Goal: Task Accomplishment & Management: Manage account settings

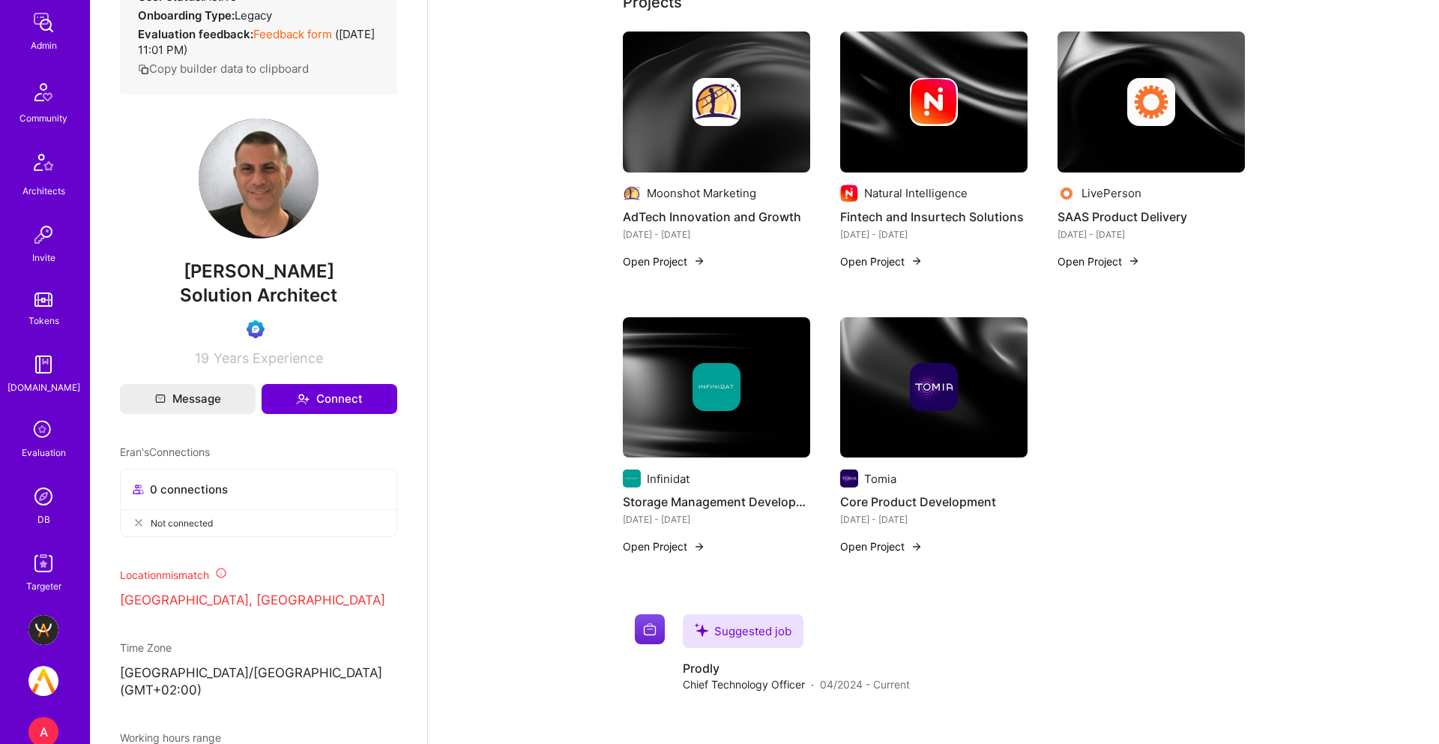
scroll to position [285, 0]
click at [49, 502] on img at bounding box center [43, 494] width 30 height 30
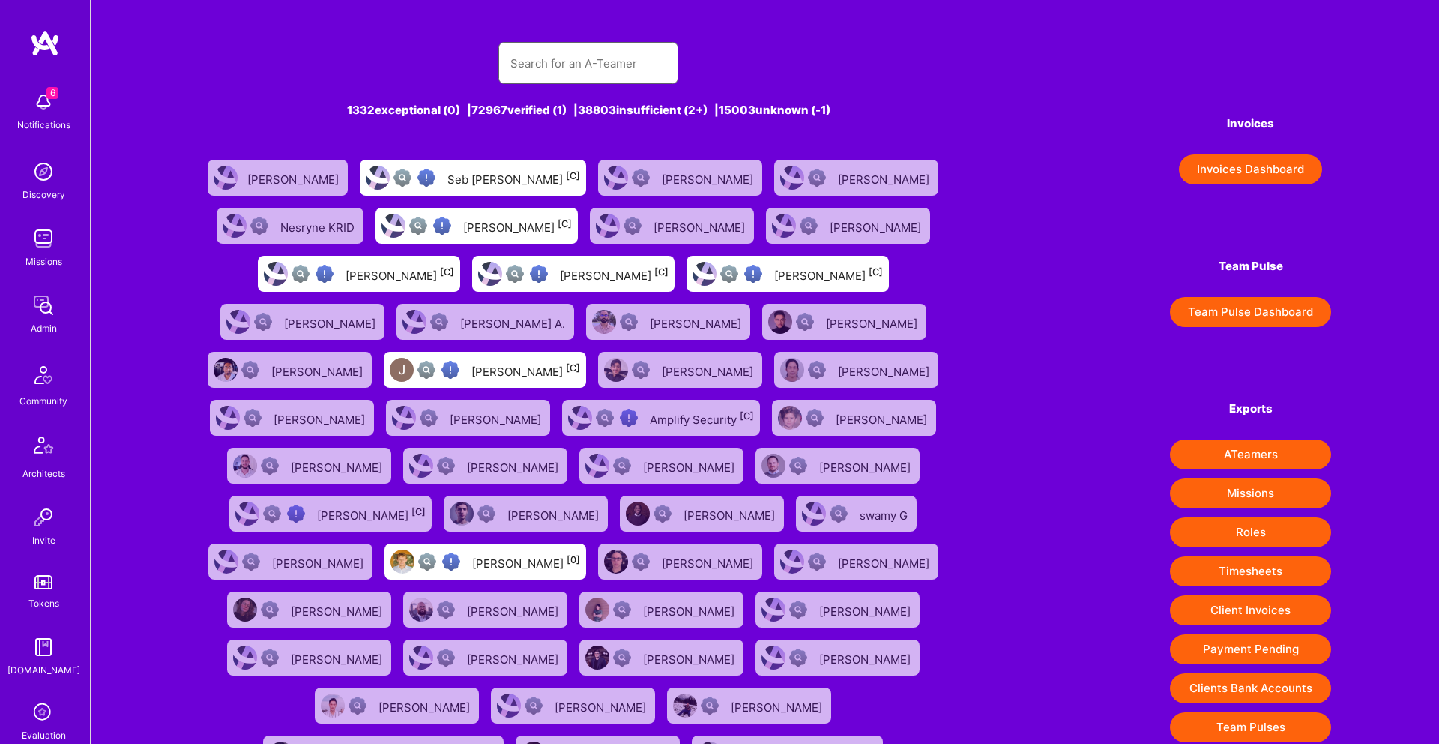
click at [545, 63] on input "text" at bounding box center [589, 63] width 156 height 38
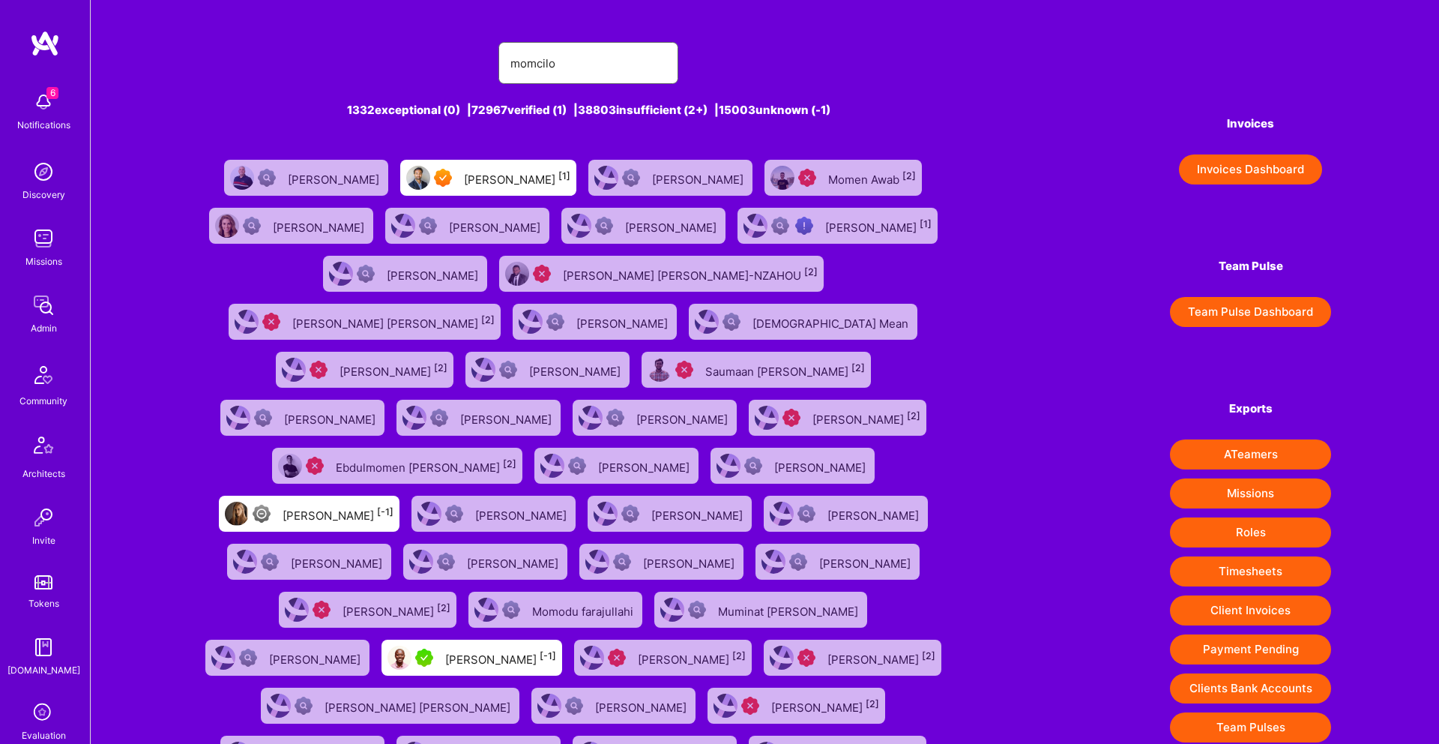
type input "[PERSON_NAME]"
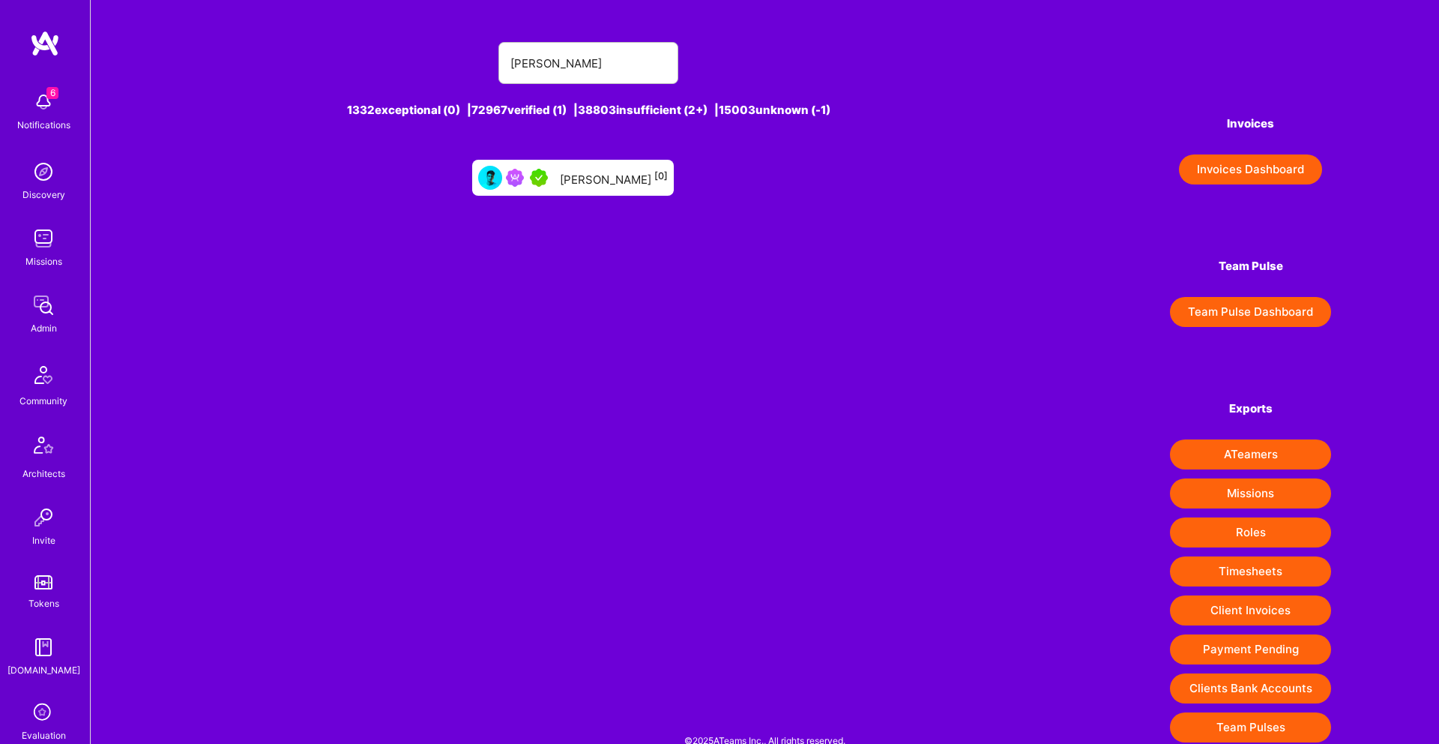
click at [571, 172] on div "[PERSON_NAME] [0]" at bounding box center [614, 177] width 108 height 19
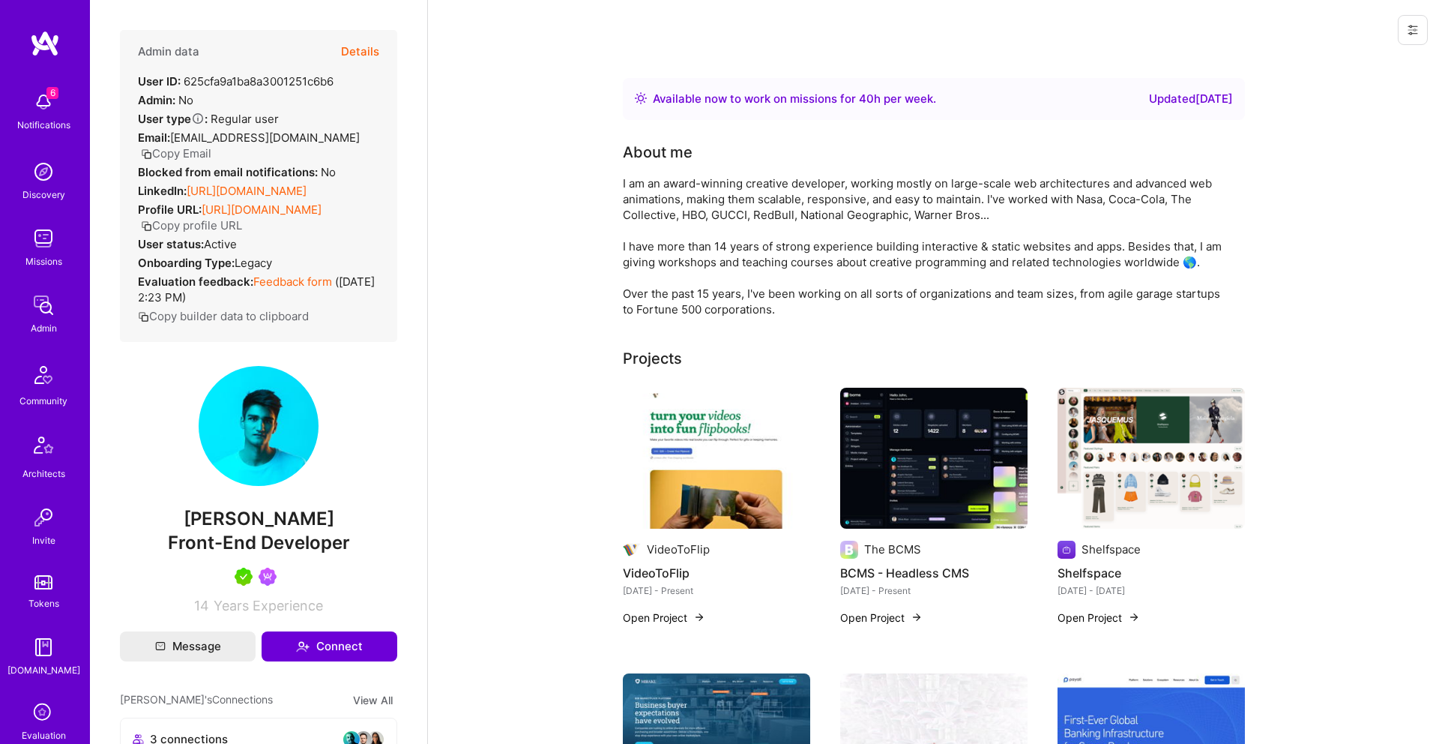
click at [374, 53] on button "Details" at bounding box center [360, 51] width 38 height 43
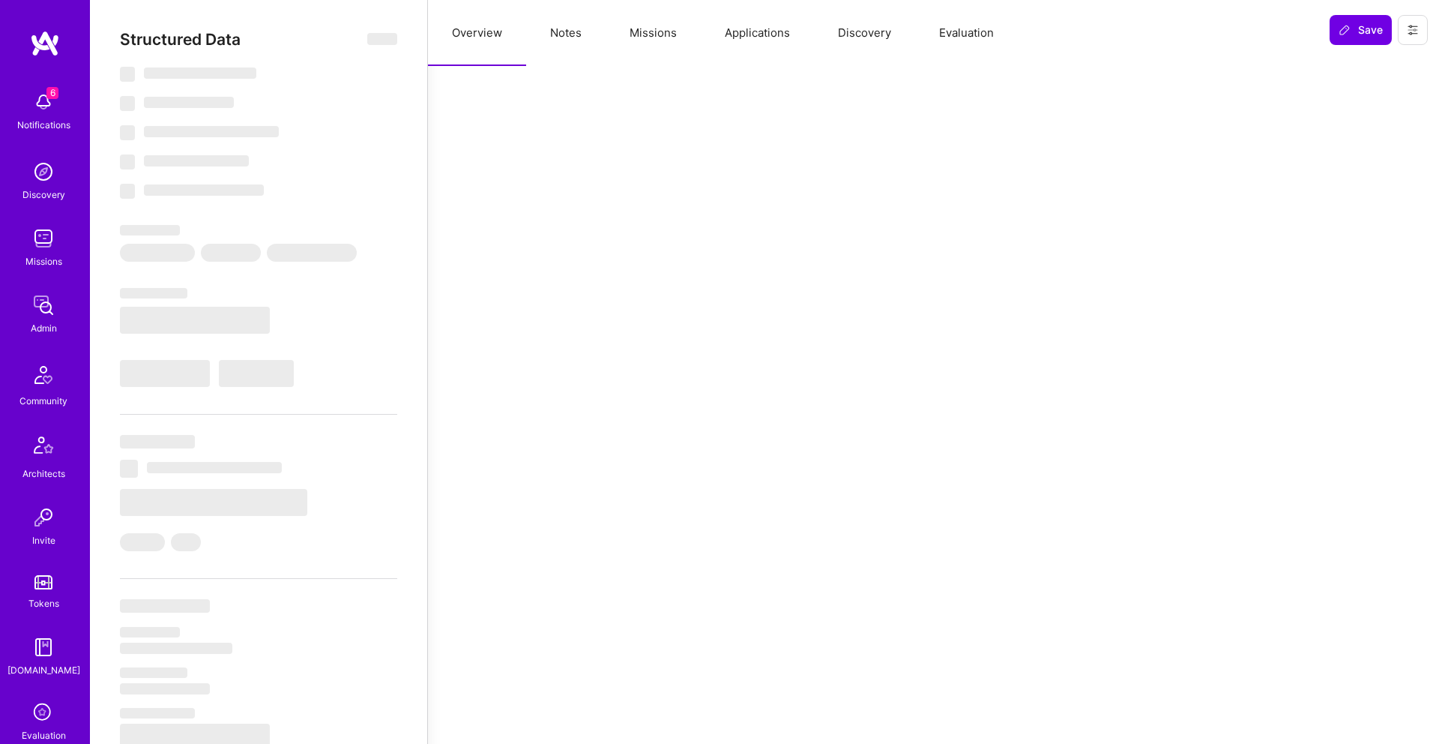
click at [565, 37] on button "Notes" at bounding box center [565, 33] width 79 height 66
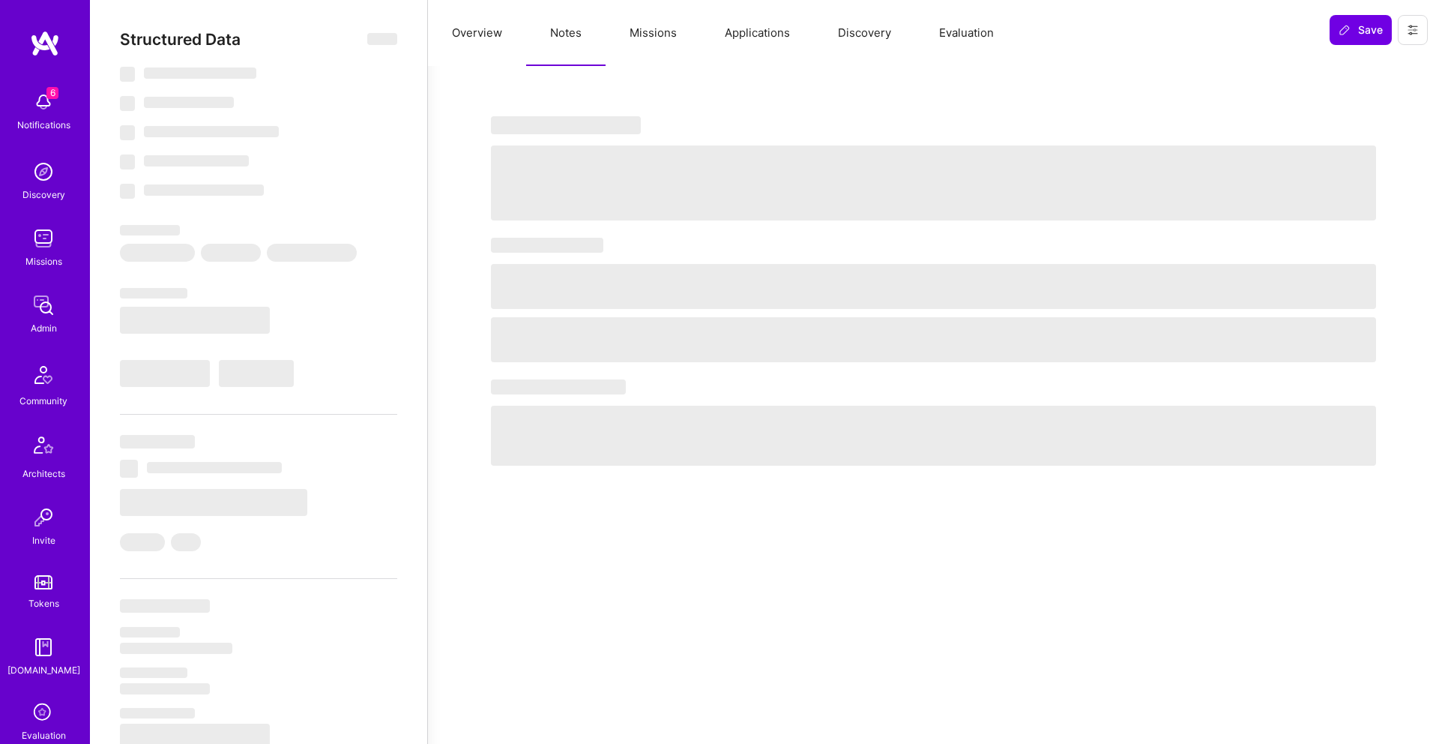
click at [652, 36] on button "Missions" at bounding box center [653, 33] width 95 height 66
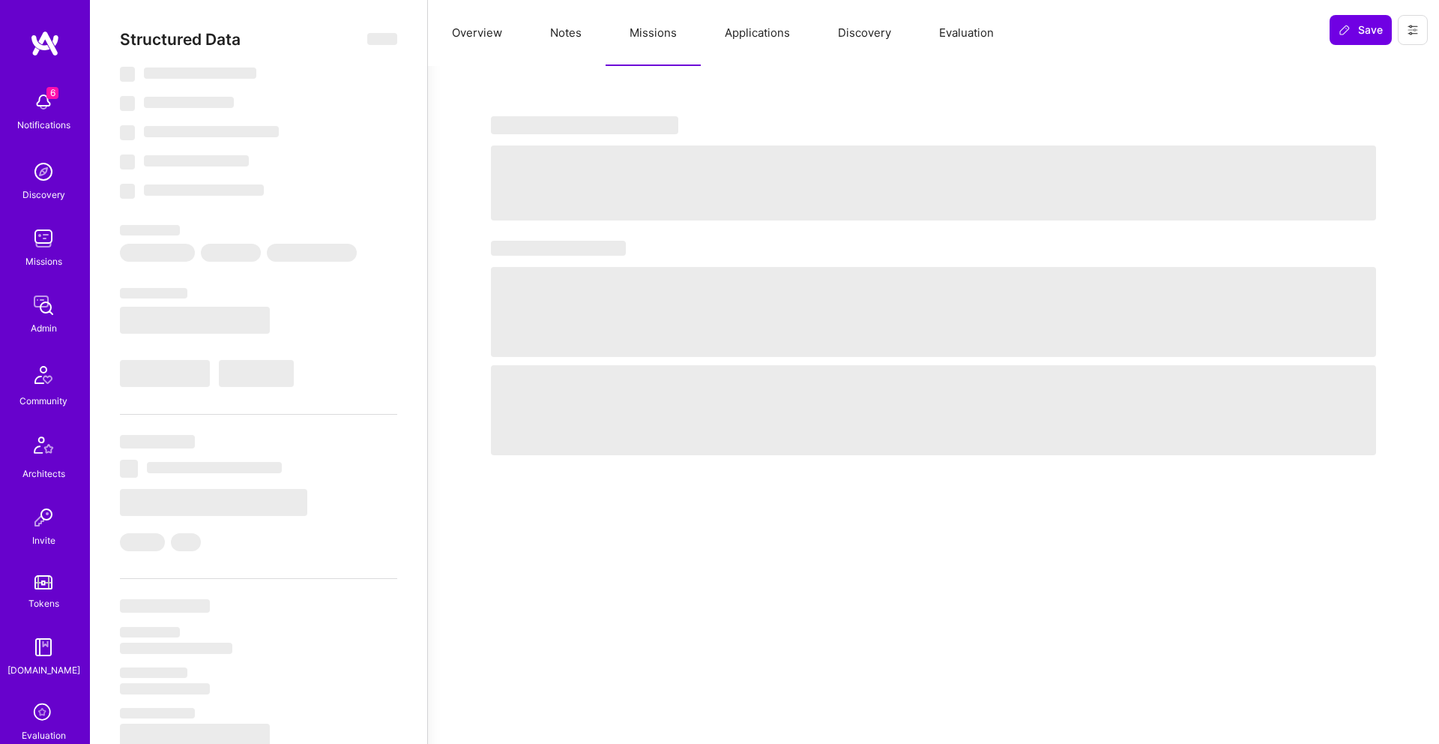
select select "Right Now"
select select "5"
select select "4"
select select "7"
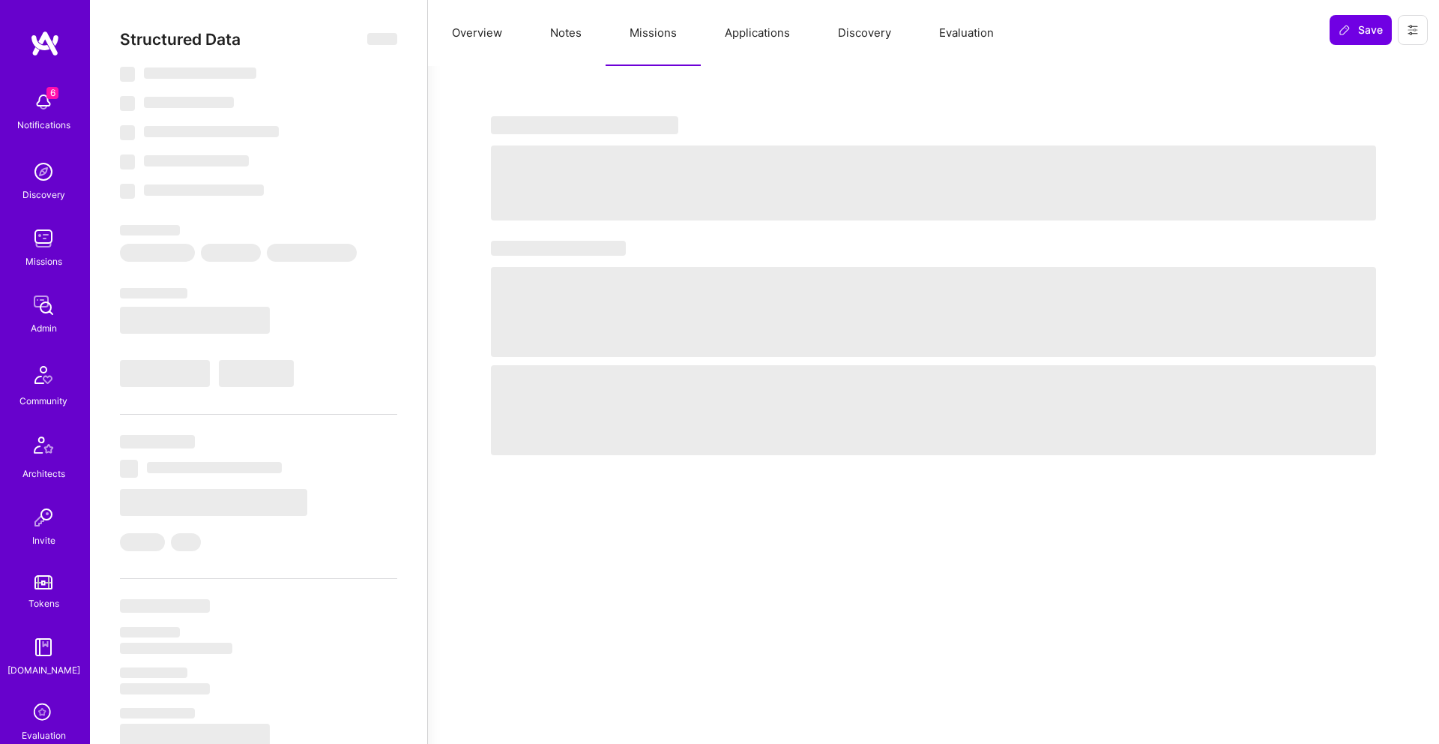
select select "RS"
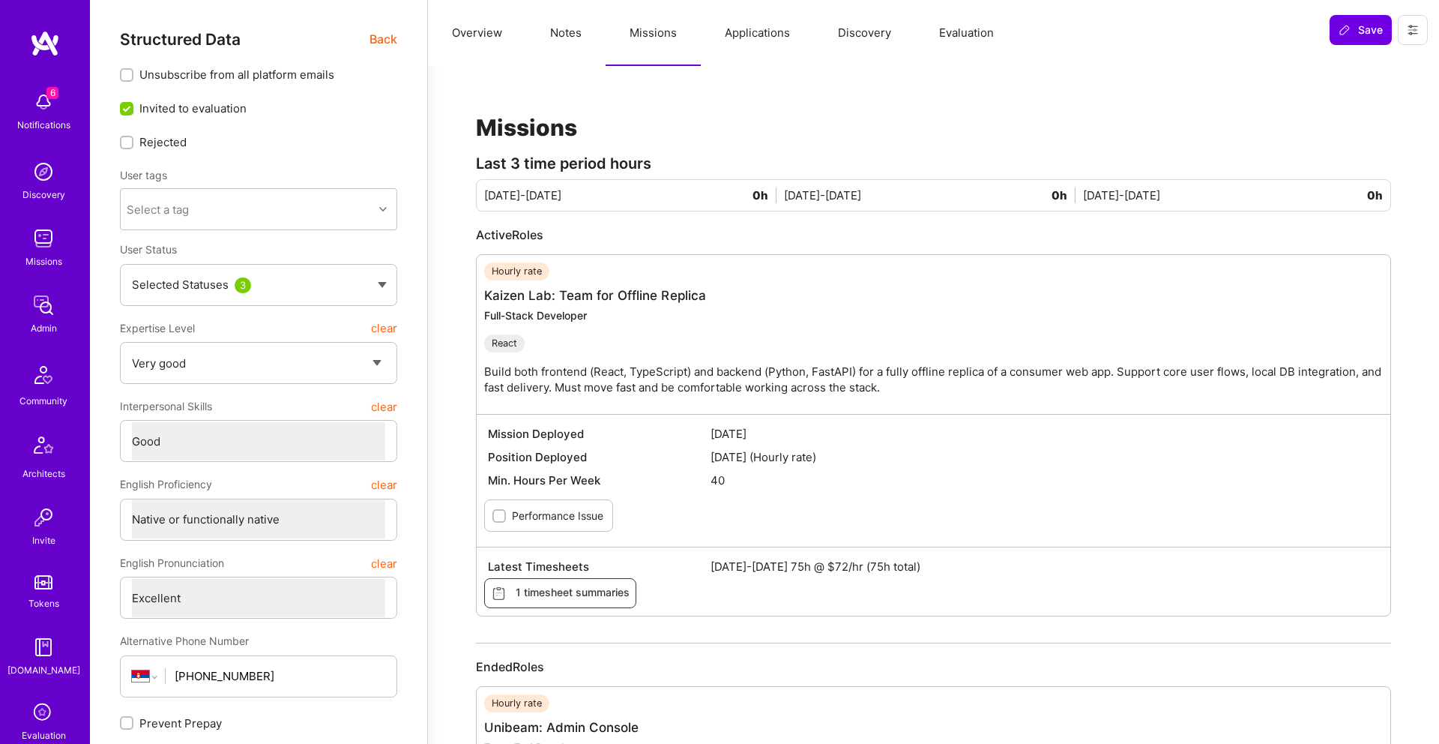
click at [837, 566] on span "[DATE]-[DATE] 75h @ $72/hr (75h total)" at bounding box center [1045, 567] width 669 height 16
